Goal: Task Accomplishment & Management: Complete application form

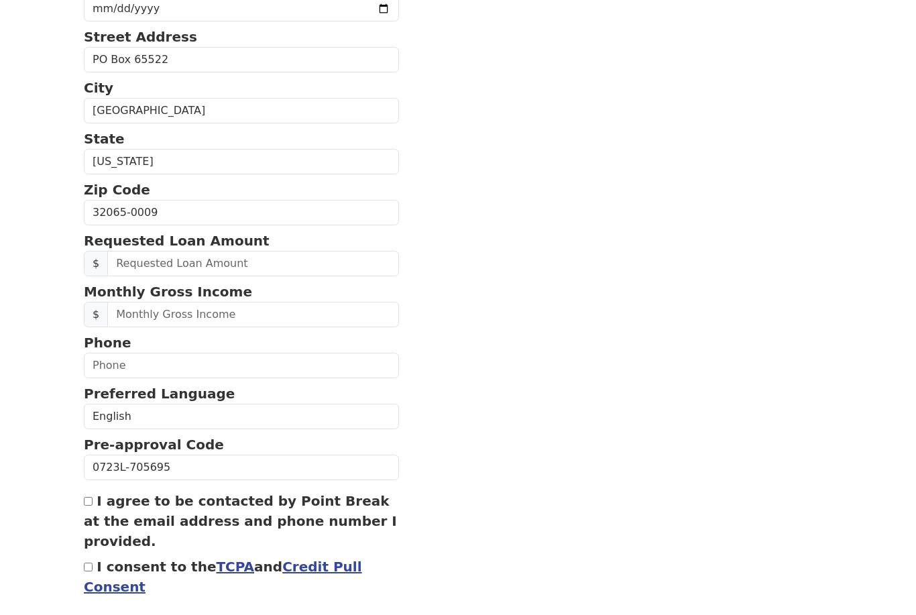
scroll to position [337, 0]
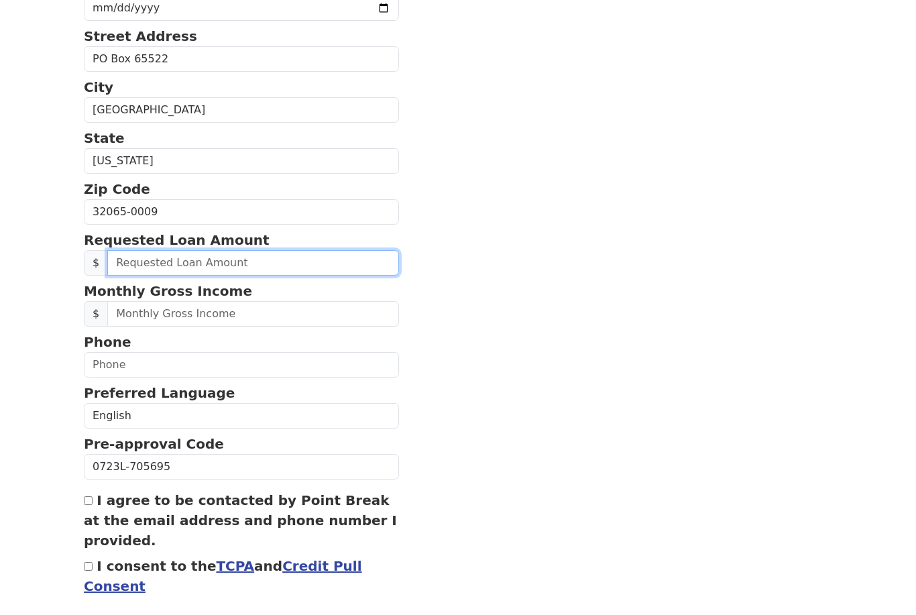
click at [217, 263] on input "text" at bounding box center [253, 262] width 292 height 25
type input "20,000.00"
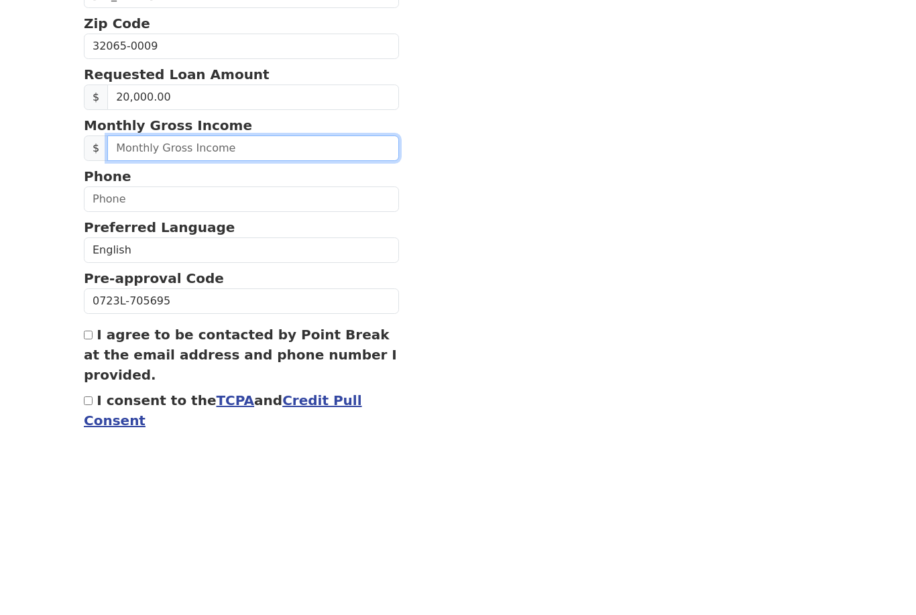
click at [237, 302] on input "text" at bounding box center [253, 314] width 292 height 25
type input "165,000.00"
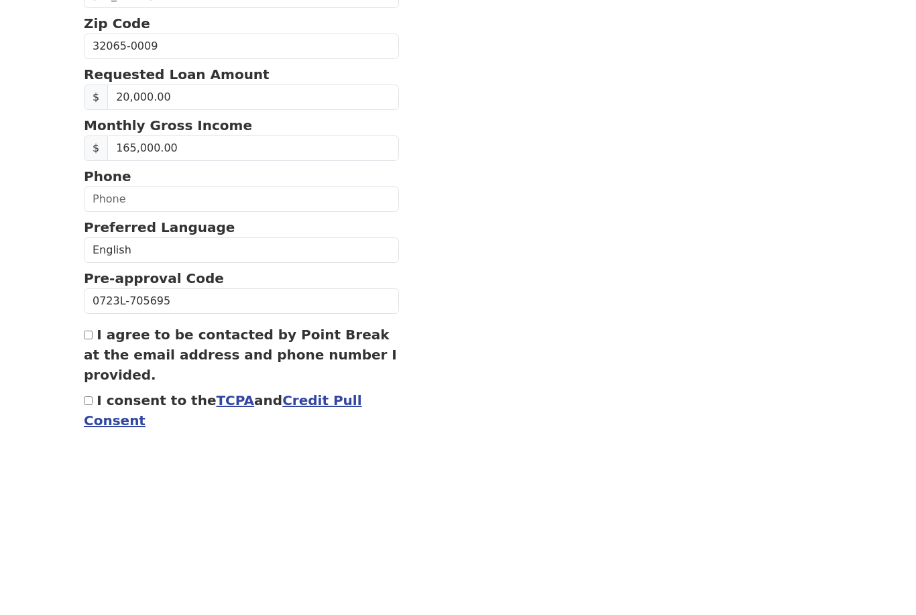
click at [204, 353] on input "text" at bounding box center [241, 365] width 315 height 25
type input "(904) 626-5176"
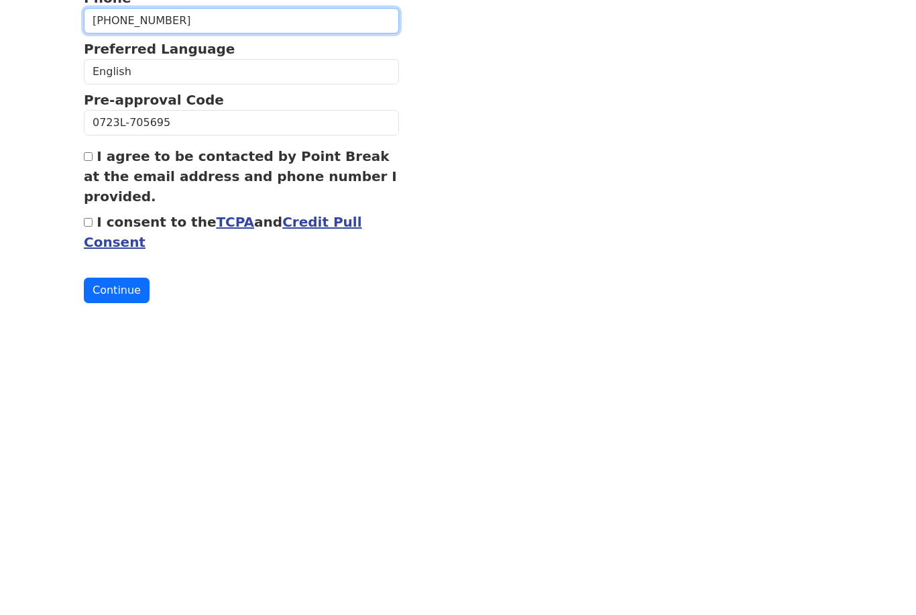
scroll to position [392, 0]
click at [93, 442] on input "I agree to be contacted by Point Break at the email address and phone number I …" at bounding box center [88, 446] width 9 height 9
checkbox input "true"
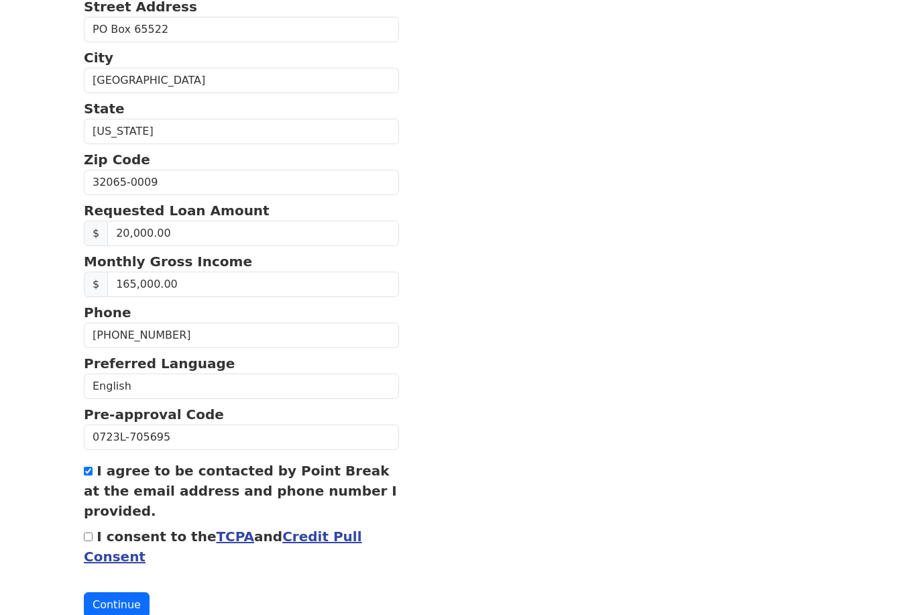
click at [89, 541] on input "I consent to the TCPA and Credit Pull Consent" at bounding box center [88, 536] width 9 height 9
checkbox input "true"
click at [132, 612] on button "Continue" at bounding box center [117, 604] width 66 height 25
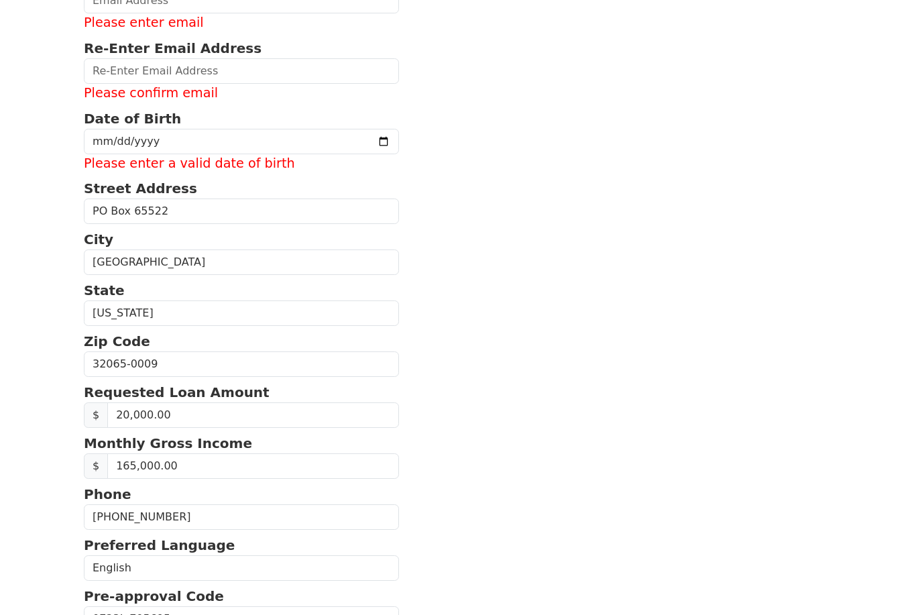
scroll to position [241, 0]
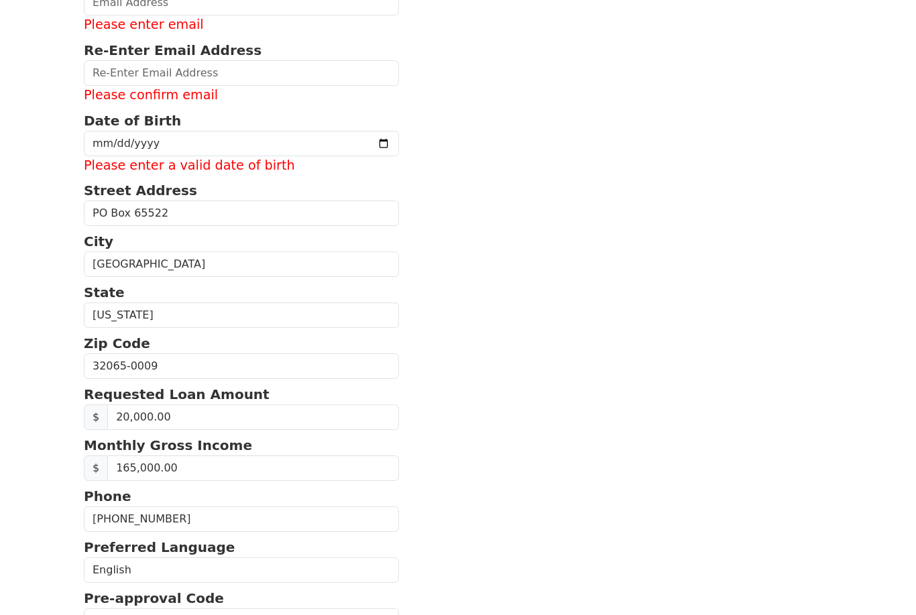
click at [219, 143] on input "date" at bounding box center [241, 143] width 315 height 25
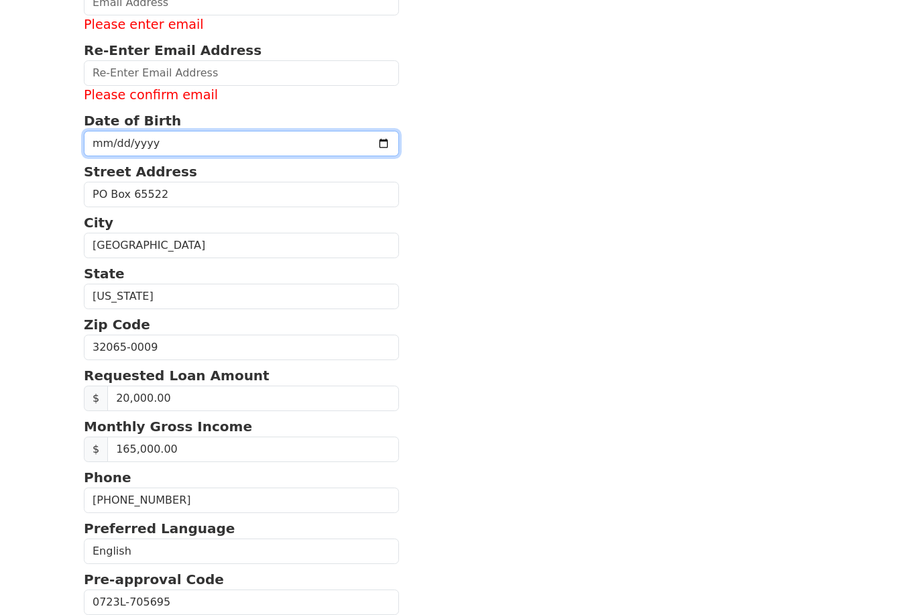
type input "1967-02-06"
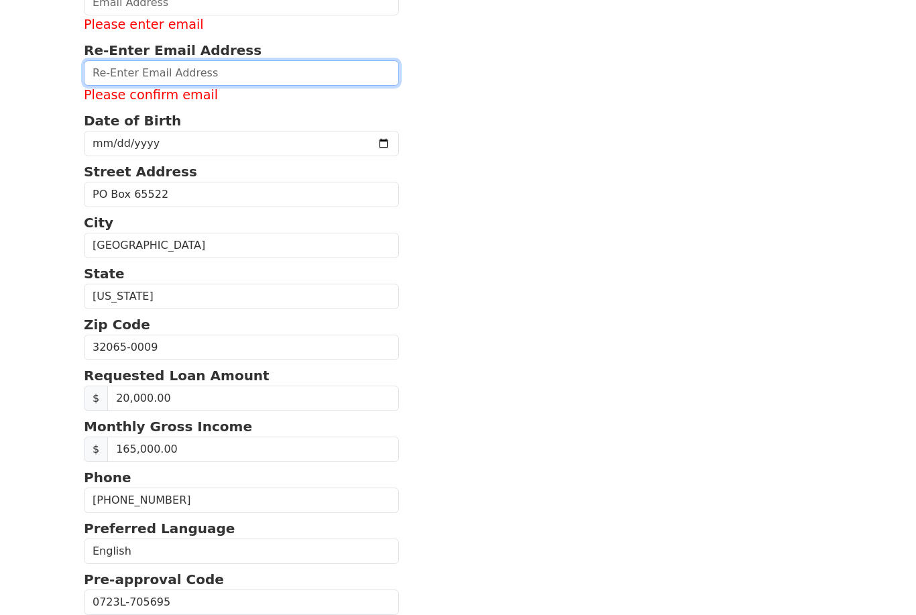
click at [244, 73] on input "email" at bounding box center [241, 72] width 315 height 25
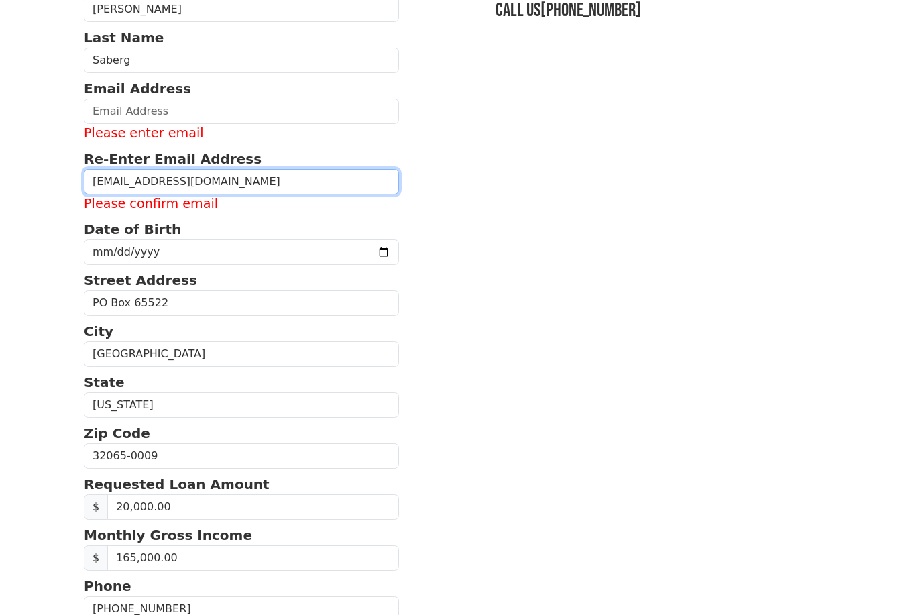
scroll to position [124, 0]
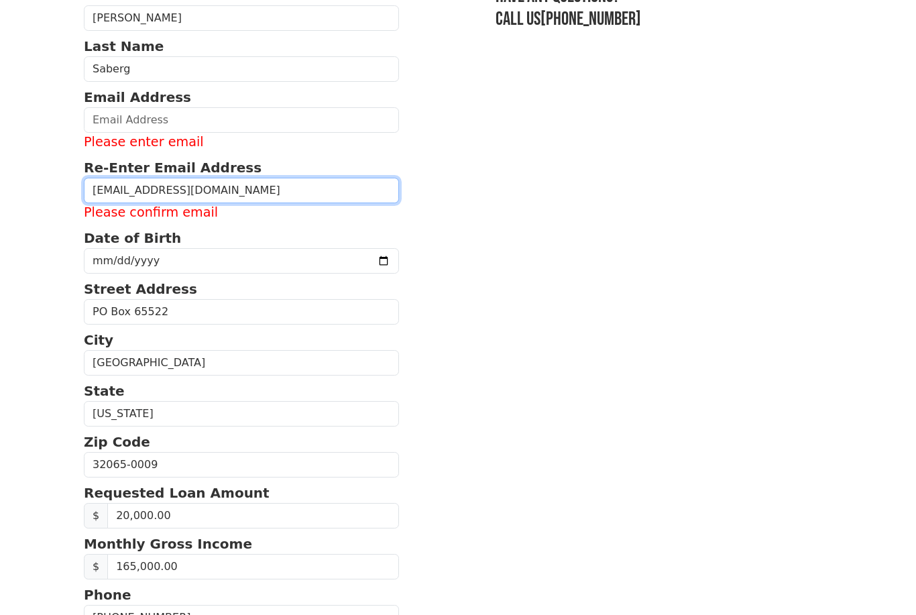
type input "wldmn67@yahoo.com"
click at [190, 120] on input "email" at bounding box center [241, 119] width 315 height 25
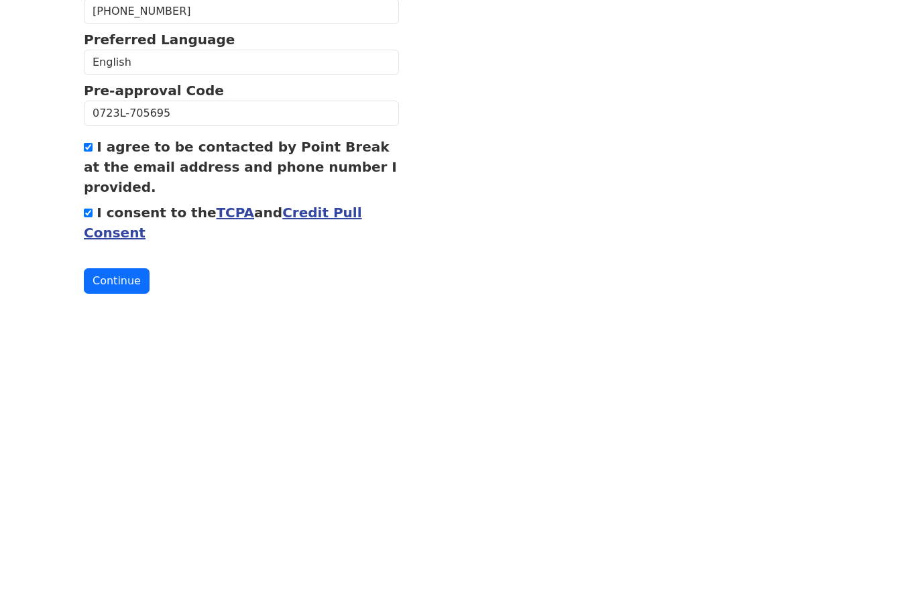
scroll to position [429, 0]
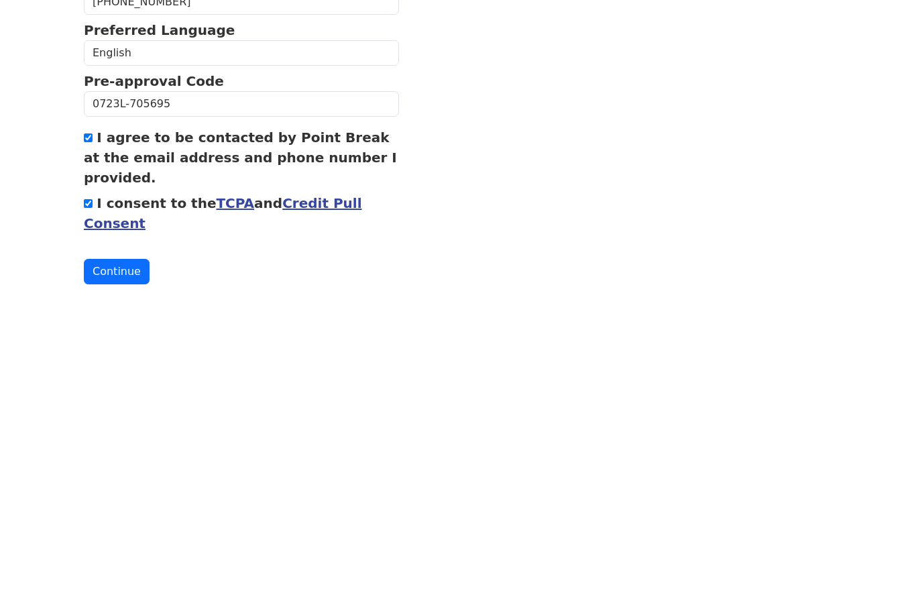
type input "wldmn67@yahoo.com"
click at [108, 550] on button "Continue" at bounding box center [117, 562] width 66 height 25
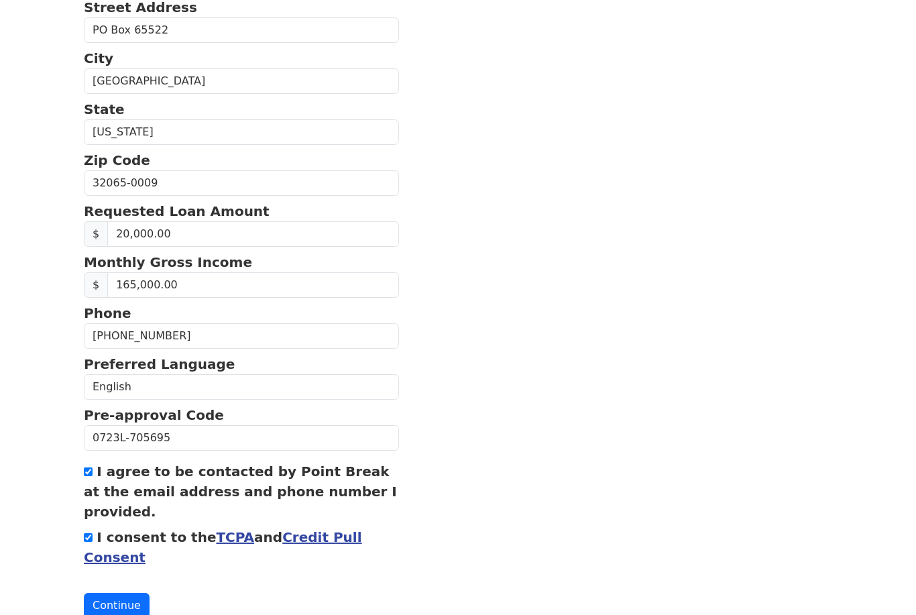
click at [117, 609] on button "Continue" at bounding box center [117, 605] width 66 height 25
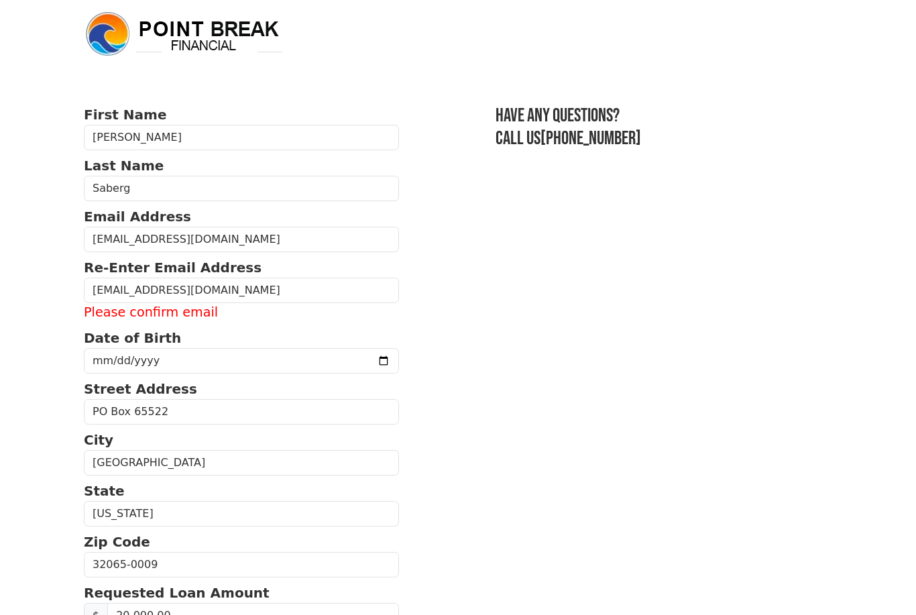
scroll to position [5, 0]
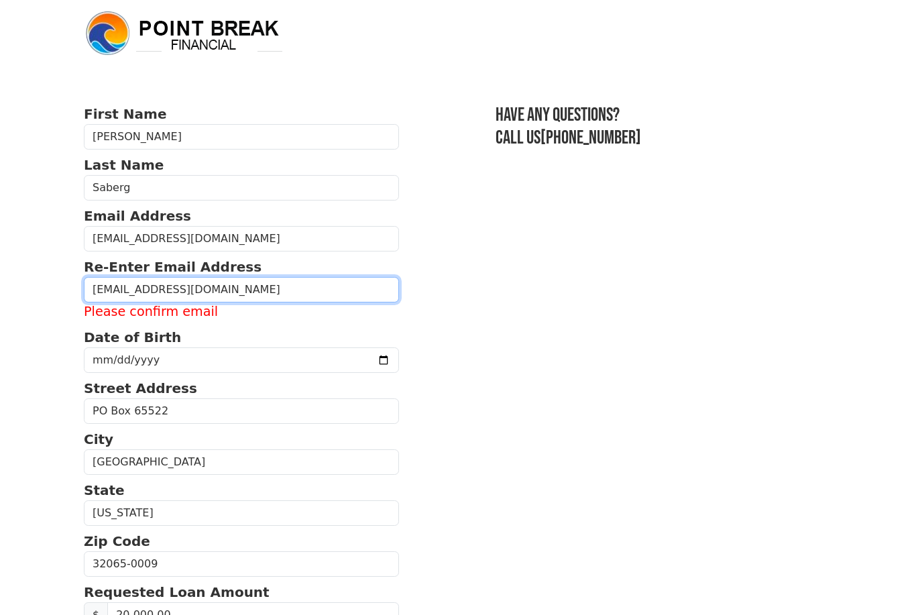
click at [242, 294] on input "wldmn67@yahoo.com" at bounding box center [241, 289] width 315 height 25
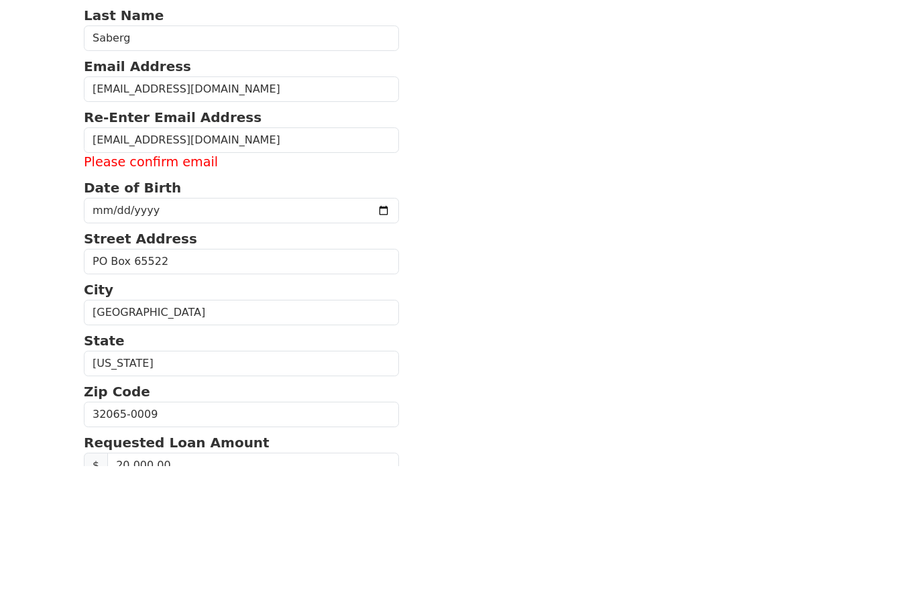
click at [255, 226] on input "wldmn67@yahoo.com" at bounding box center [241, 238] width 315 height 25
click at [241, 302] on label "Please confirm email" at bounding box center [241, 311] width 315 height 19
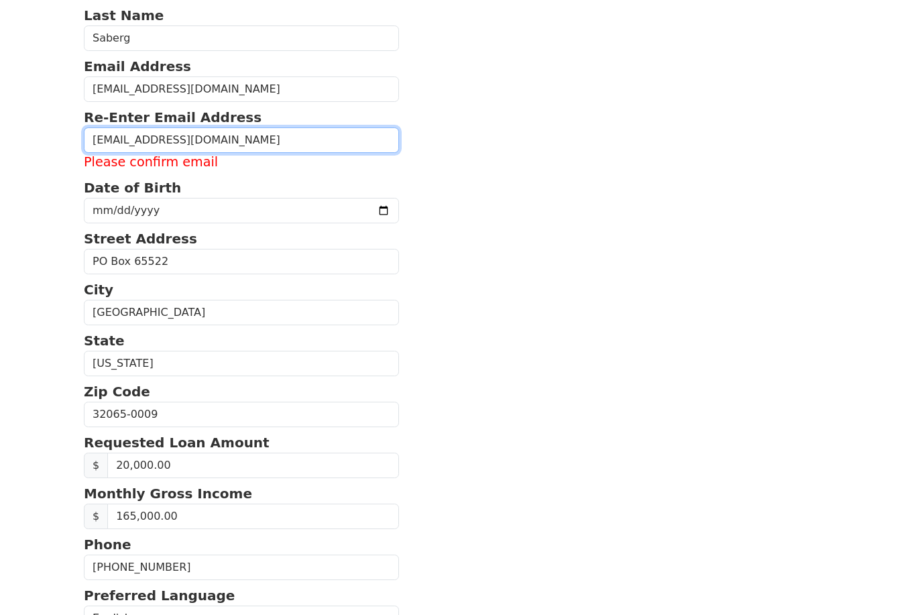
click at [241, 146] on input "wldmn67@yahoo.com" at bounding box center [241, 139] width 315 height 25
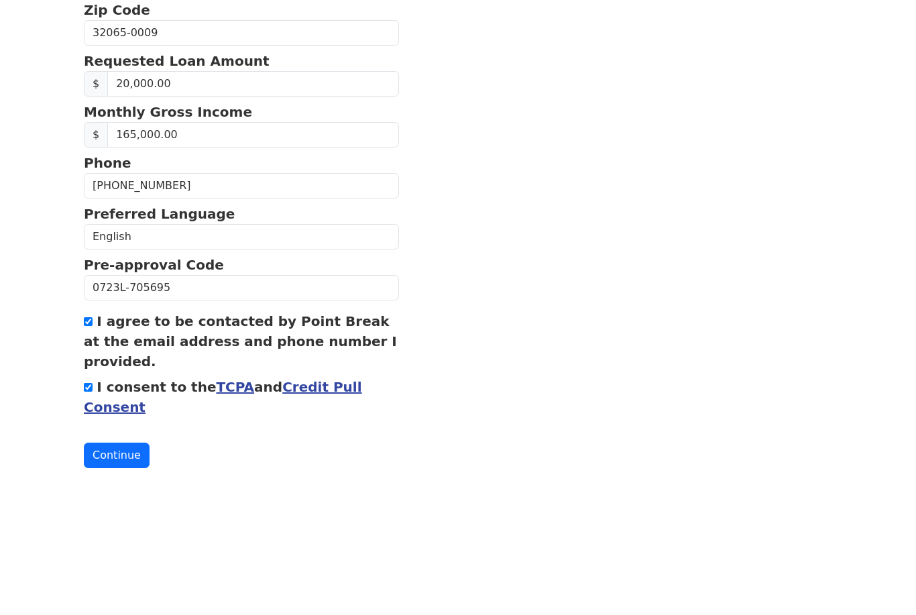
click at [117, 550] on button "Continue" at bounding box center [117, 562] width 66 height 25
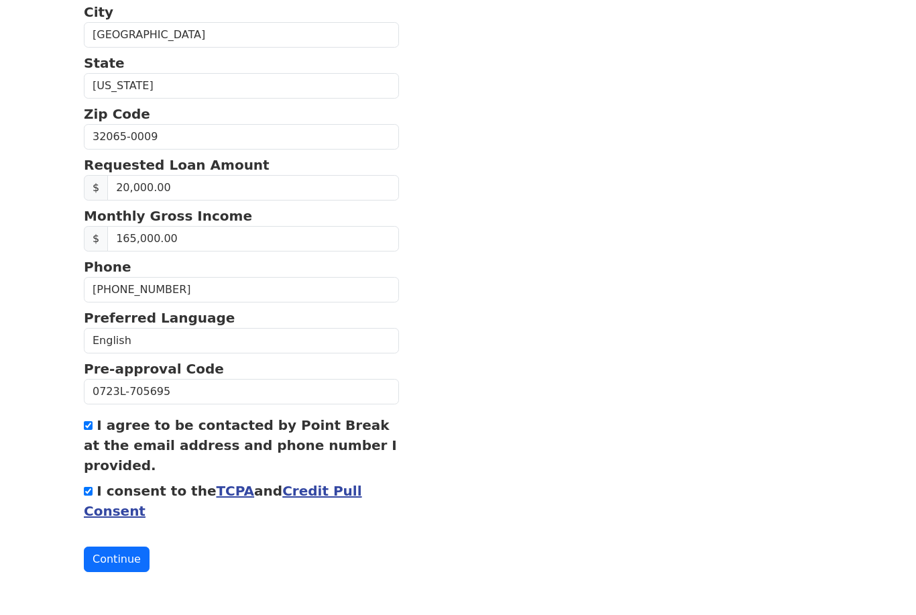
scroll to position [386, 0]
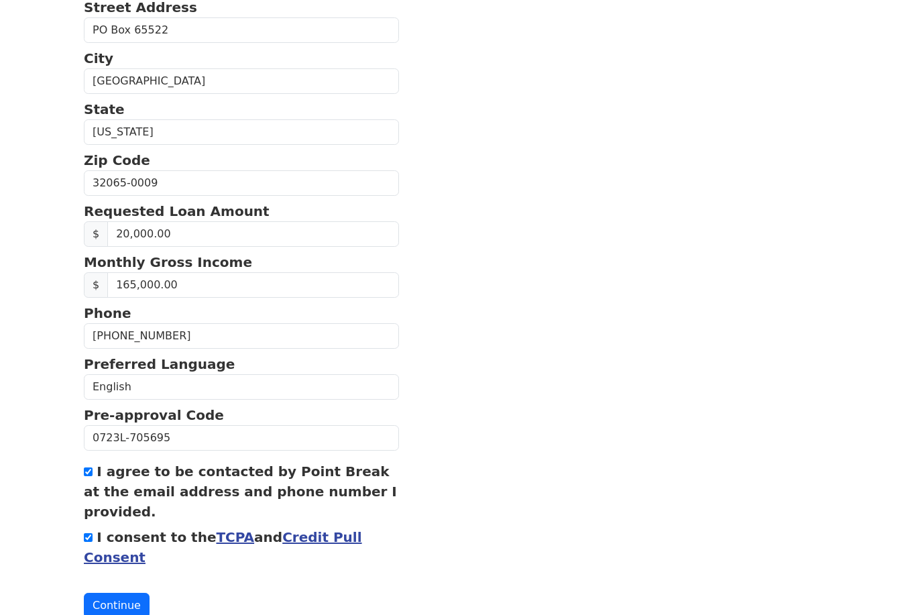
click at [120, 609] on button "Continue" at bounding box center [117, 605] width 66 height 25
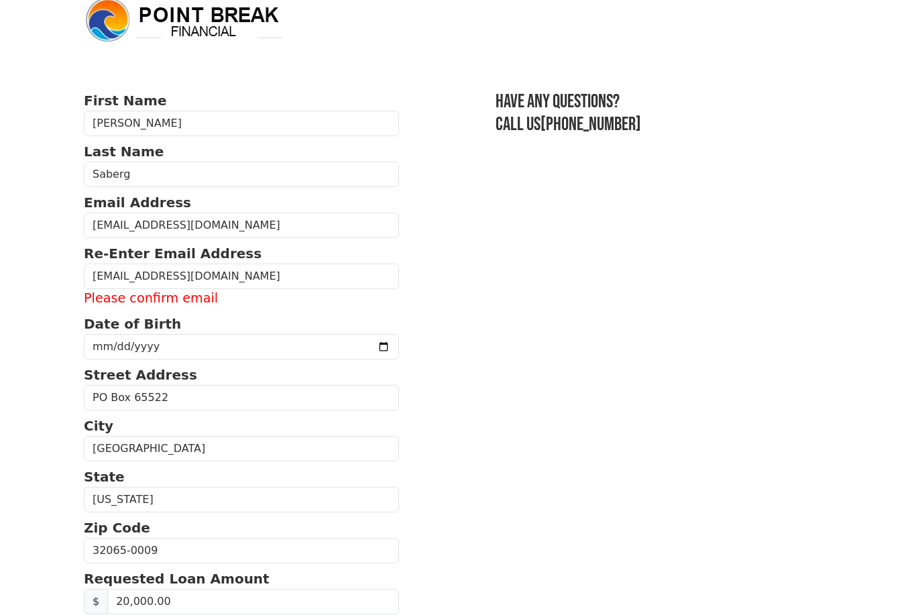
scroll to position [0, 0]
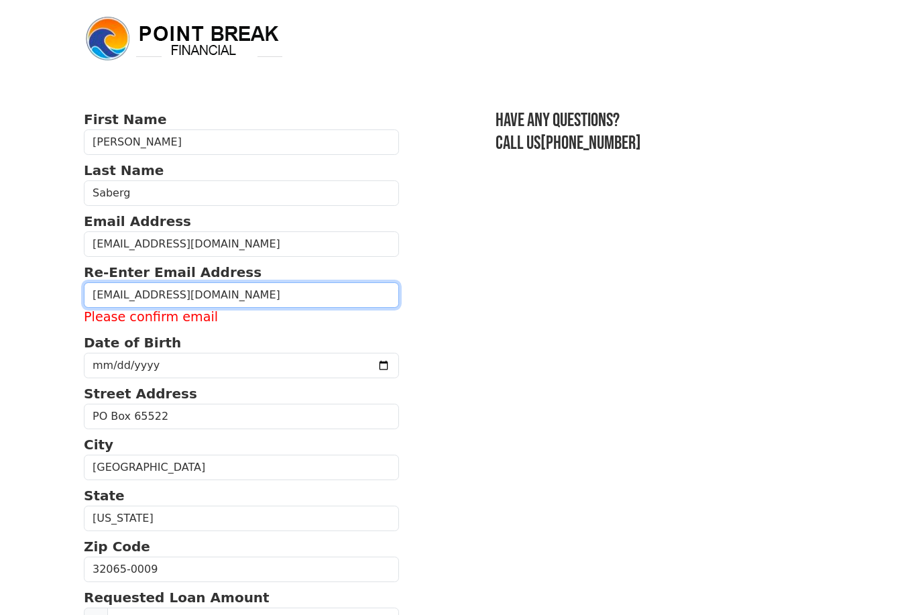
click at [244, 304] on input "wldmn67@yahoo.com" at bounding box center [241, 294] width 315 height 25
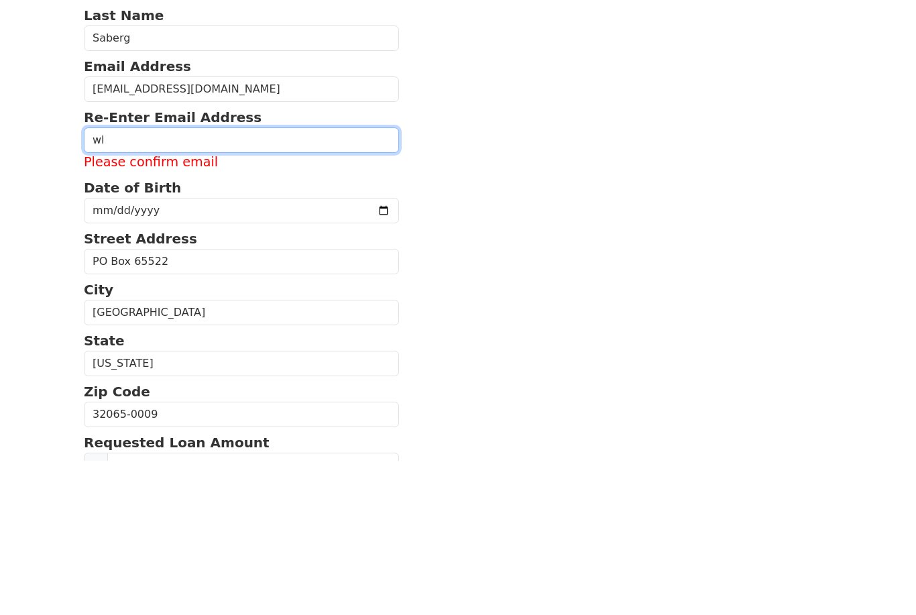
type input "w"
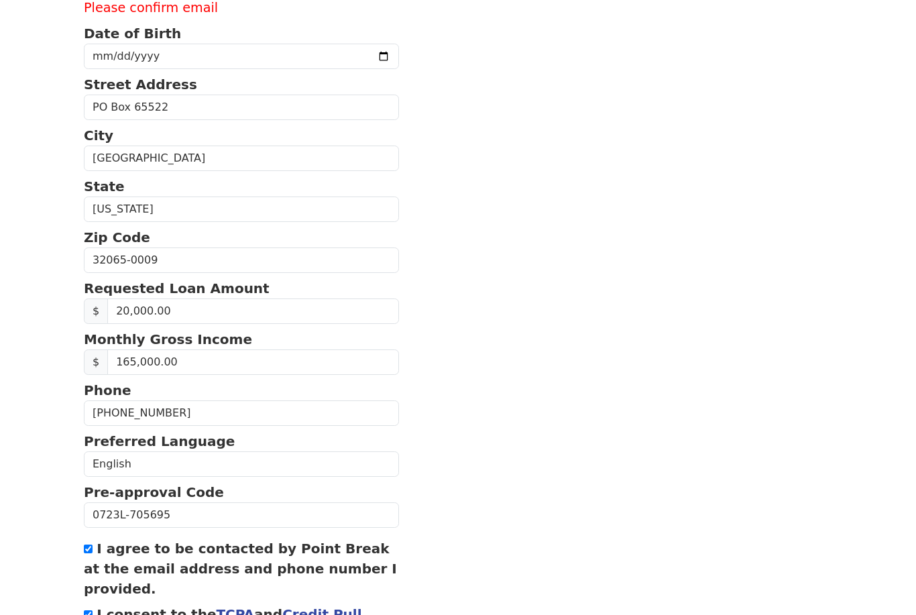
scroll to position [386, 0]
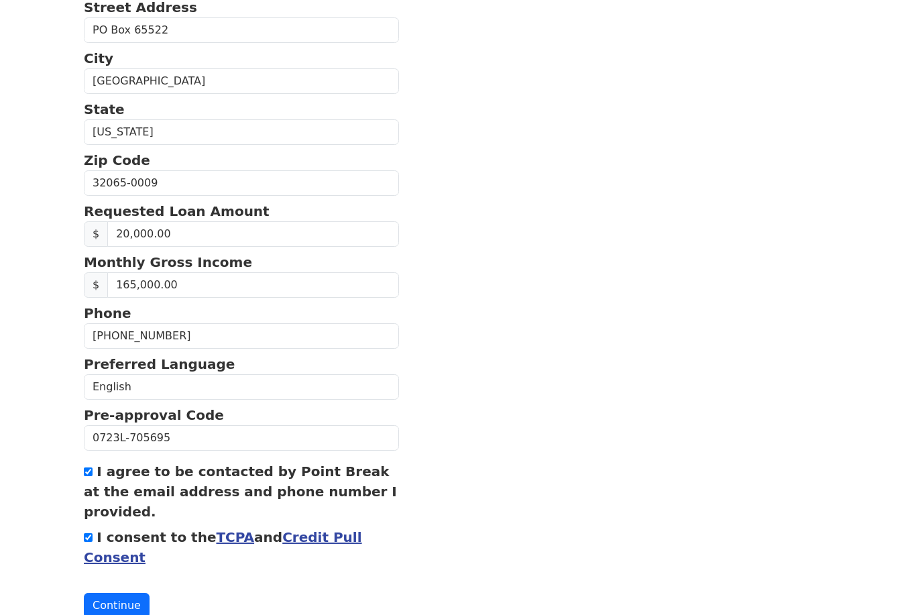
type input "wldmn^7@yahoo.com"
click at [131, 605] on button "Continue" at bounding box center [117, 605] width 66 height 25
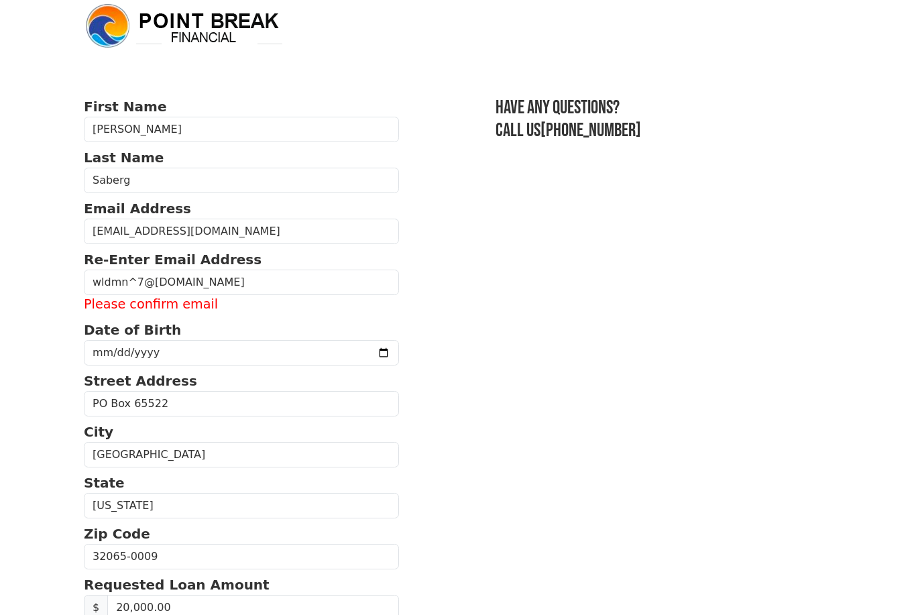
scroll to position [0, 0]
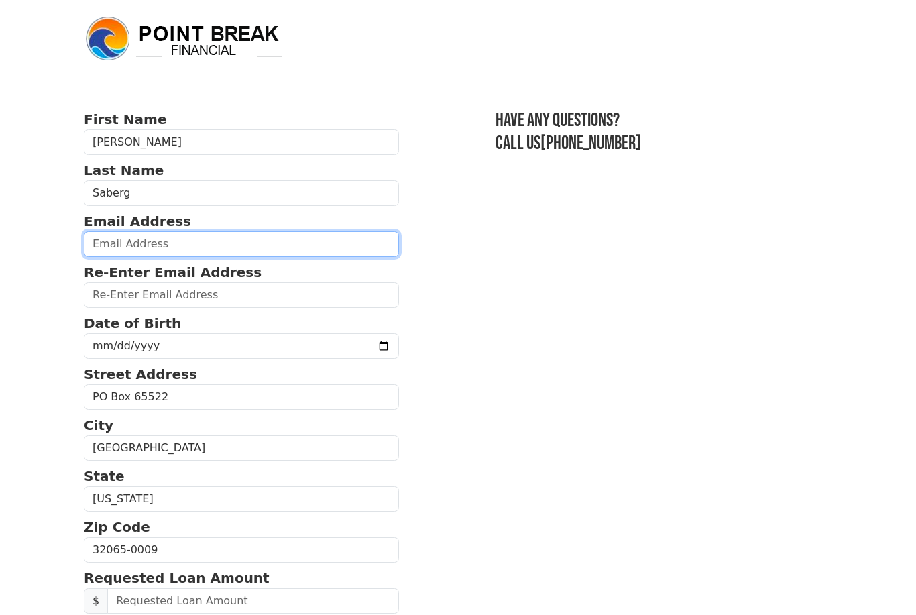
click at [229, 245] on input "email" at bounding box center [241, 243] width 315 height 25
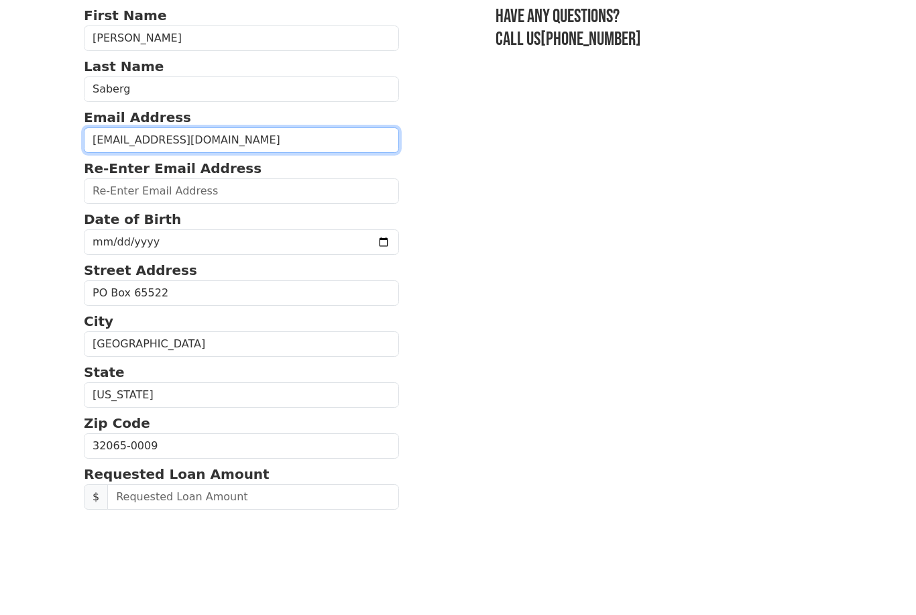
type input "[EMAIL_ADDRESS][DOMAIN_NAME]"
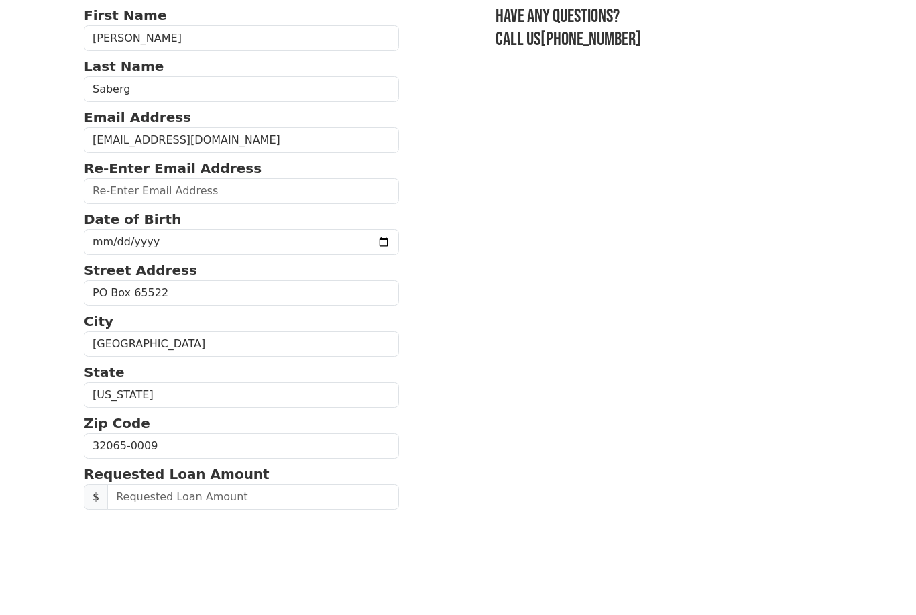
click at [176, 282] on input "email" at bounding box center [241, 294] width 315 height 25
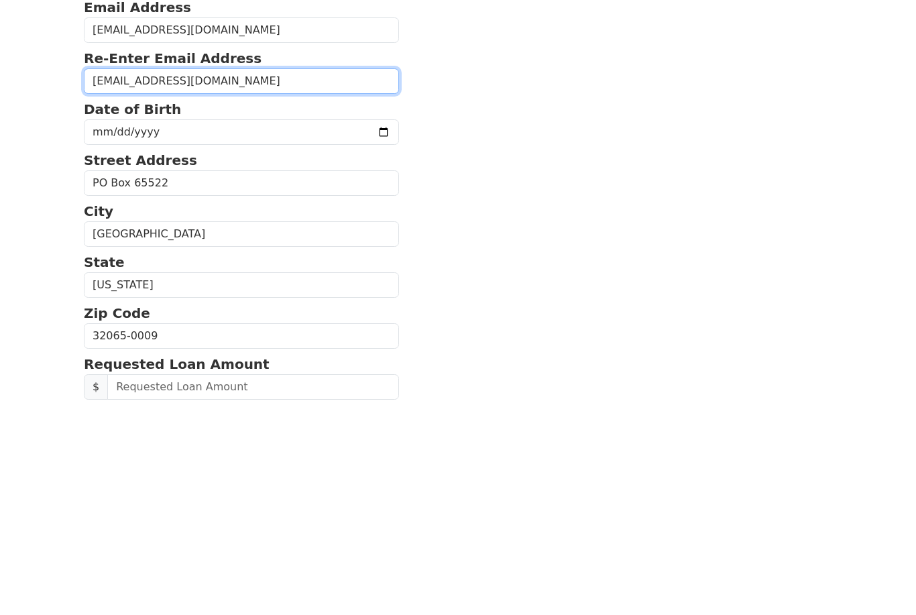
type input "[EMAIL_ADDRESS][DOMAIN_NAME]"
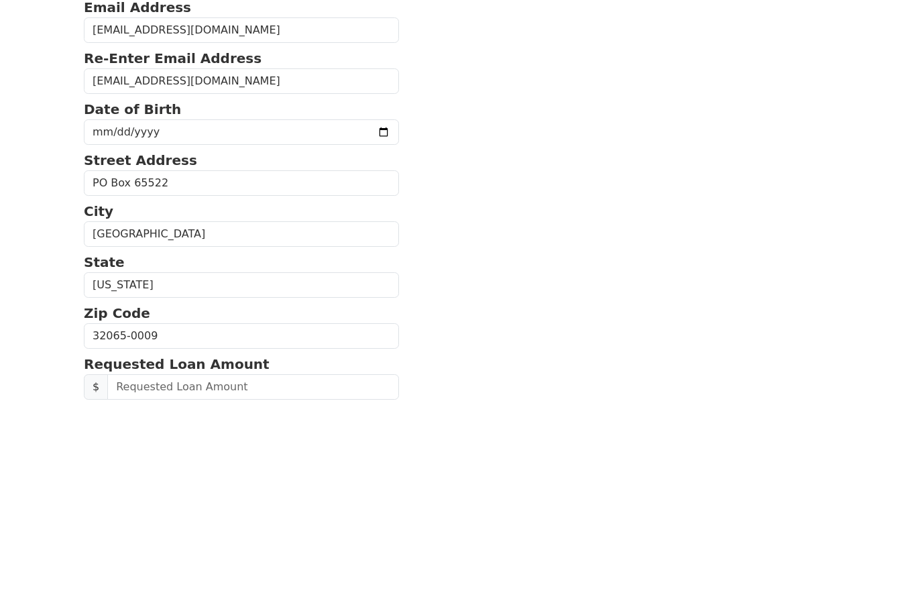
click at [180, 333] on input "date" at bounding box center [241, 345] width 315 height 25
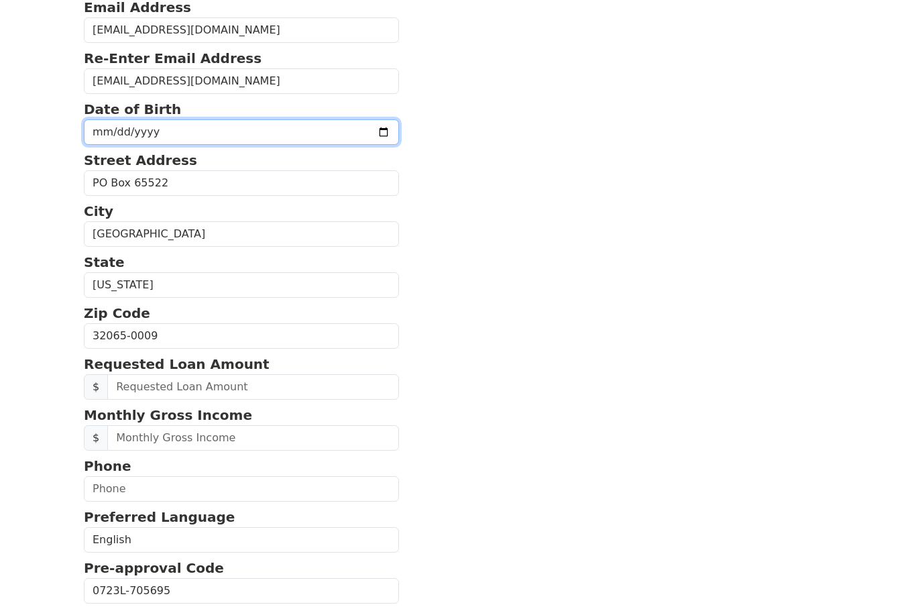
click at [297, 135] on input "1967-02-13" at bounding box center [241, 131] width 315 height 25
type input "[DATE]"
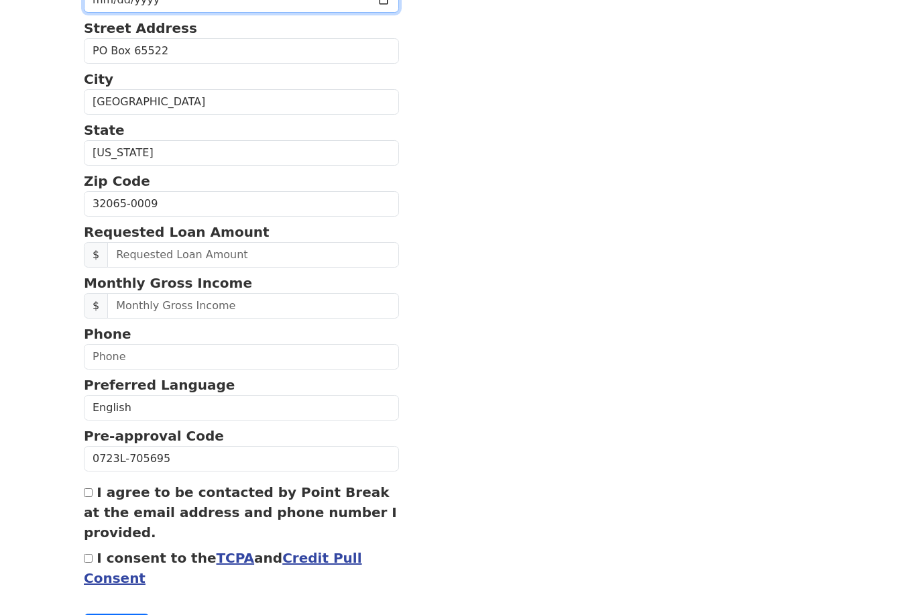
scroll to position [367, 0]
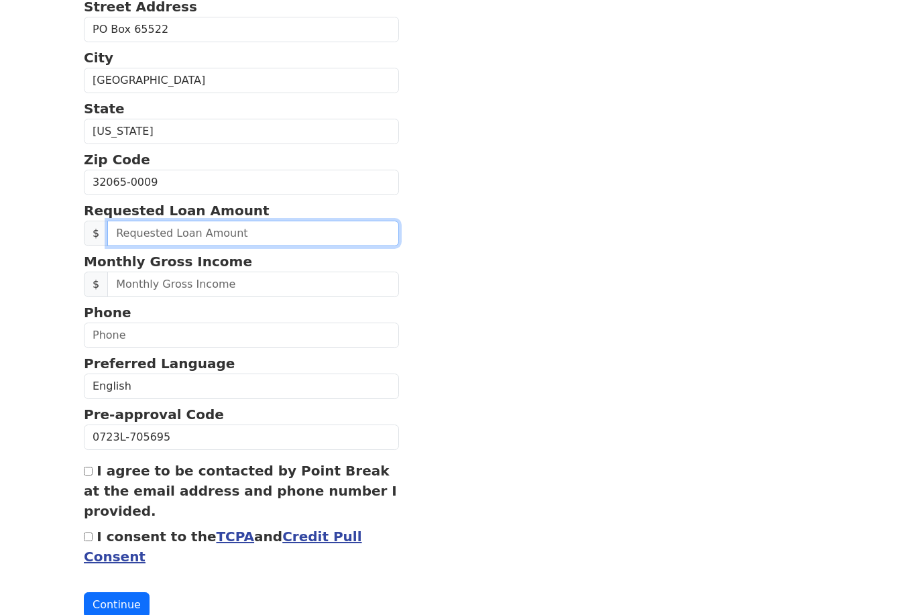
click at [223, 233] on input "text" at bounding box center [253, 233] width 292 height 25
type input "20,000.00"
click at [217, 282] on input "text" at bounding box center [253, 284] width 292 height 25
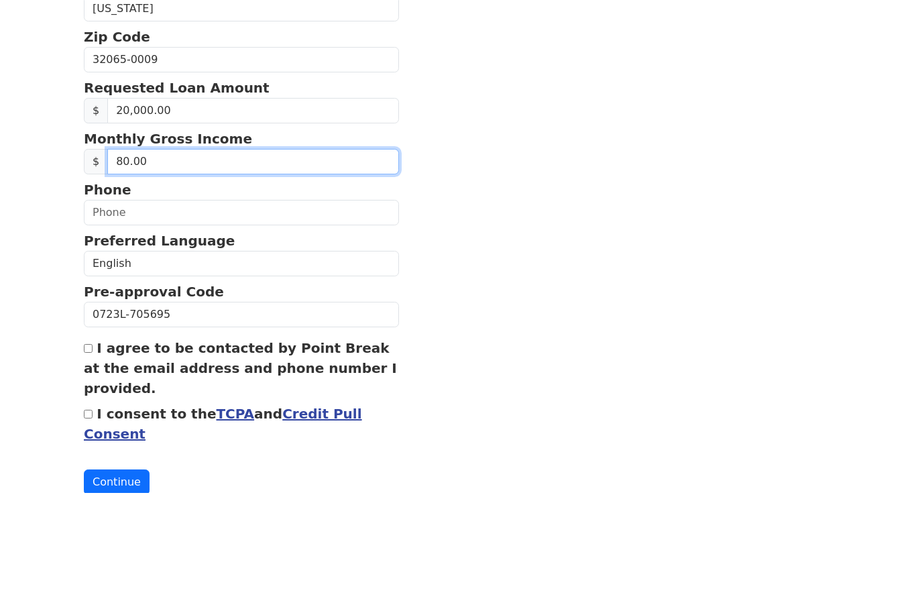
type input "8.00"
type input "9,800.00"
click at [194, 322] on input "text" at bounding box center [241, 334] width 315 height 25
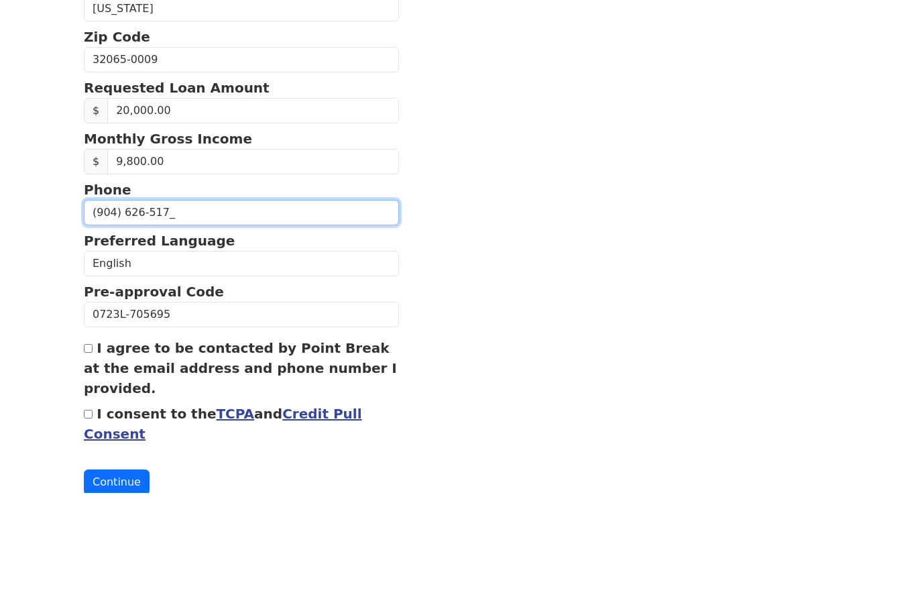
type input "(904) 626-5176"
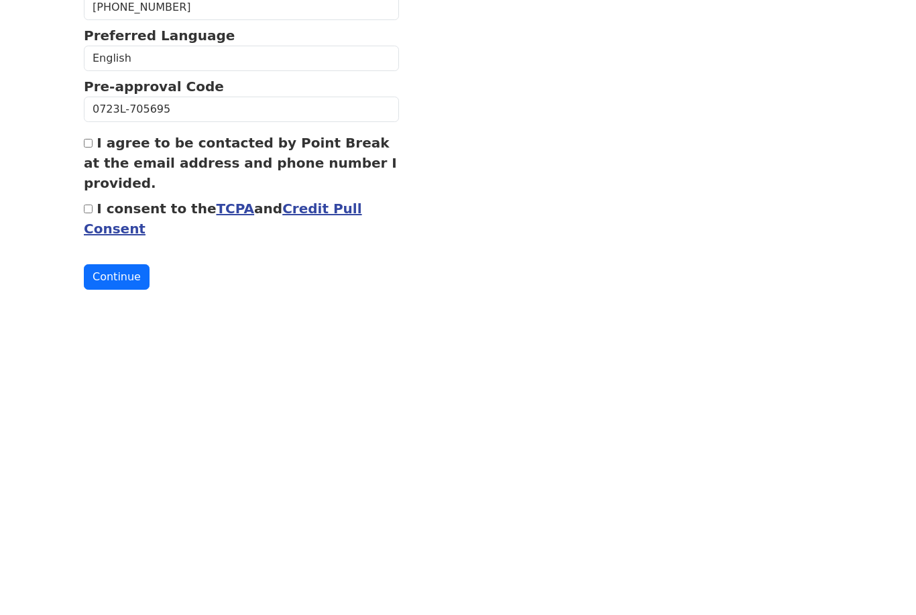
click at [99, 426] on label "I agree to be contacted by Point Break at the email address and phone number I …" at bounding box center [240, 454] width 313 height 56
click at [93, 430] on input "I agree to be contacted by Point Break at the email address and phone number I …" at bounding box center [88, 434] width 9 height 9
checkbox input "true"
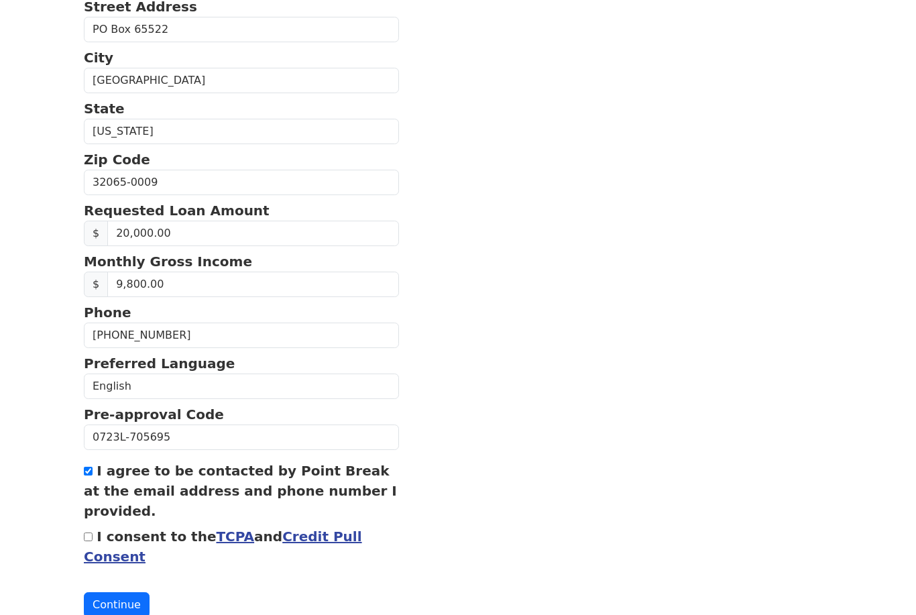
click at [93, 537] on input "I consent to the TCPA and Credit Pull Consent" at bounding box center [88, 536] width 9 height 9
checkbox input "true"
click at [128, 611] on button "Continue" at bounding box center [117, 604] width 66 height 25
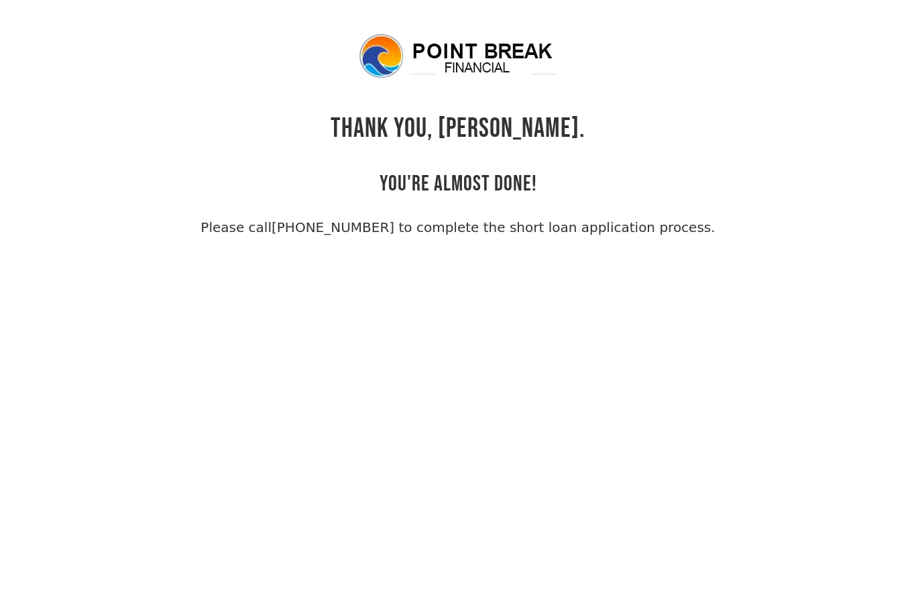
click at [560, 247] on body "THANK YOU, [PERSON_NAME]. YOU'RE ALMOST DONE! Please call [PHONE_NUMBER] to com…" at bounding box center [458, 339] width 916 height 615
